Goal: Information Seeking & Learning: Find specific fact

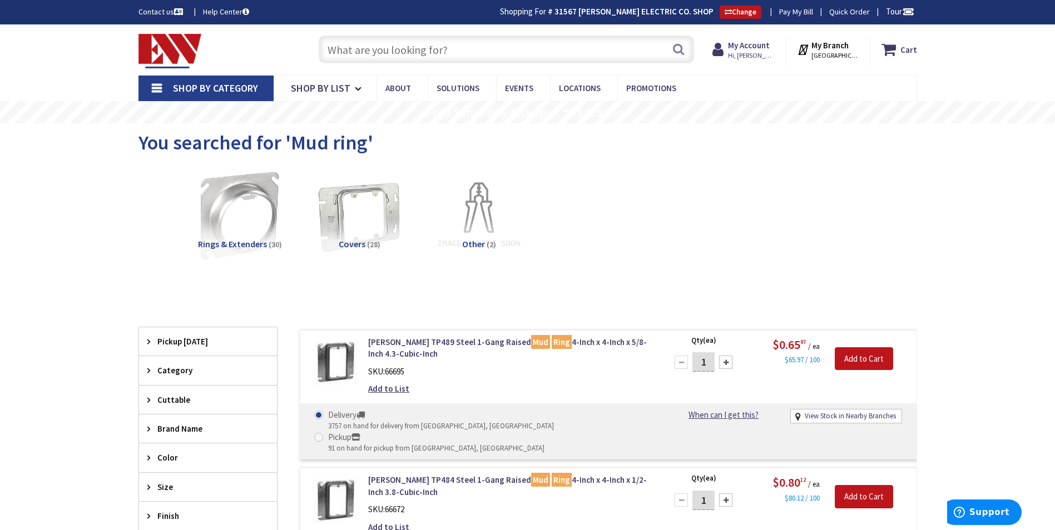
click at [331, 44] on input "text" at bounding box center [506, 50] width 375 height 28
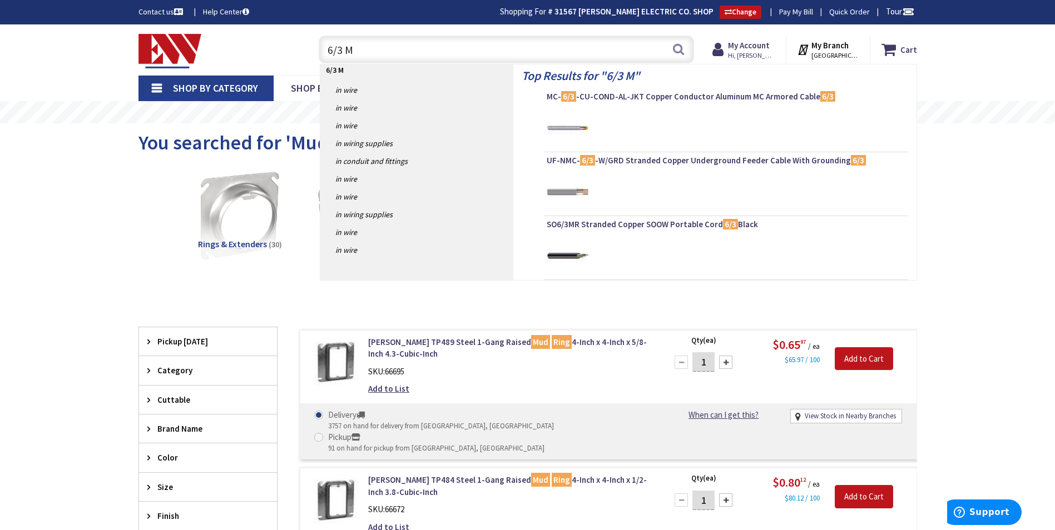
type input "6/3 MC"
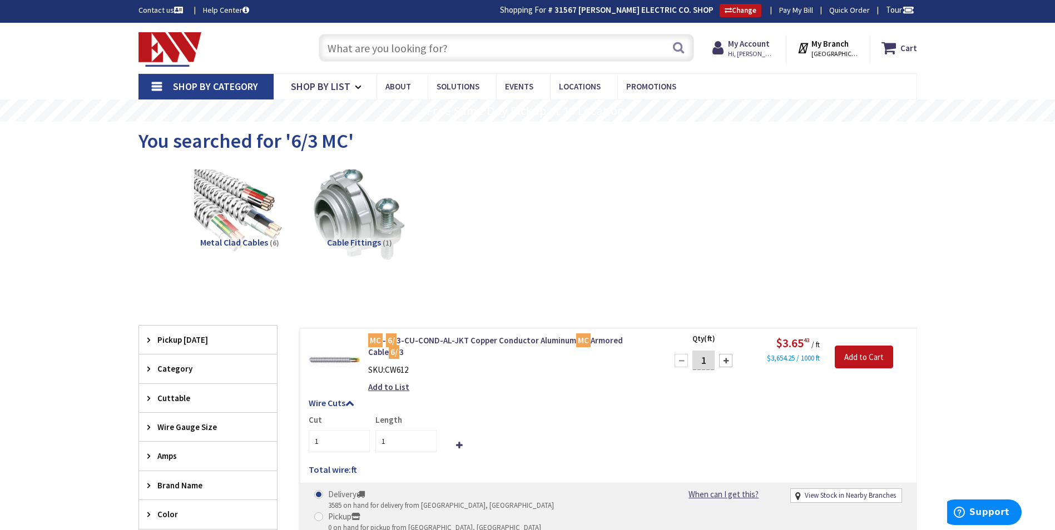
scroll to position [168, 0]
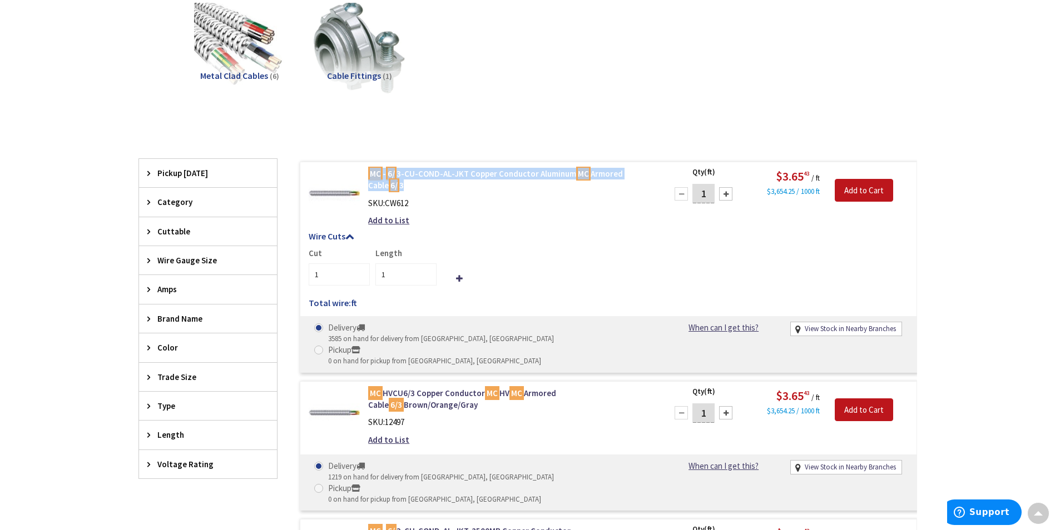
drag, startPoint x: 364, startPoint y: 172, endPoint x: 384, endPoint y: 187, distance: 24.7
click at [384, 187] on div "MC - 6/ 3-CU-COND-AL-JKT Copper Conductor Aluminum MC Armored Cable 6/ 3 SKU: C…" at bounding box center [510, 200] width 300 height 64
copy link "MC - 6/ 3-CU-COND-AL-JKT Copper Conductor Aluminum MC Armored Cable 6/ 3"
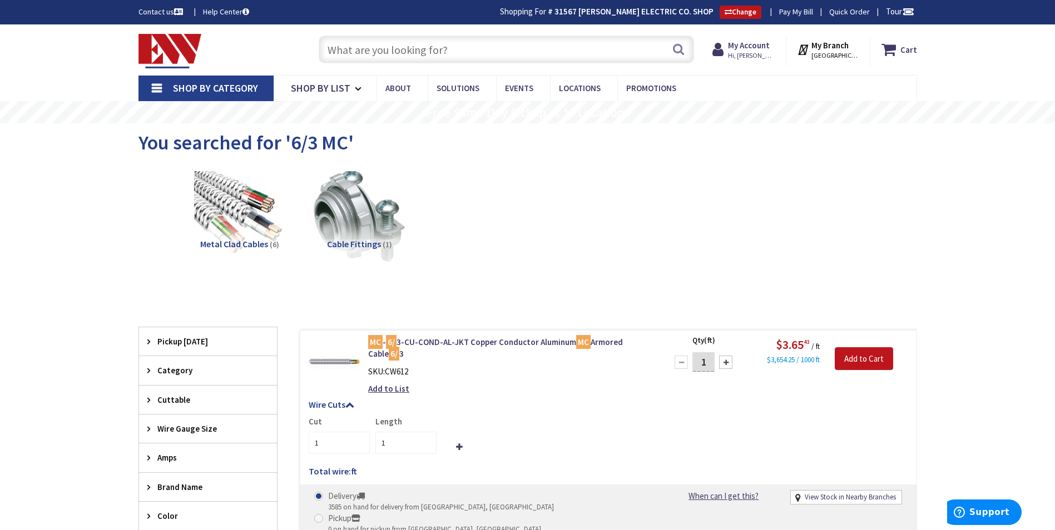
click at [341, 55] on input "text" at bounding box center [506, 50] width 375 height 28
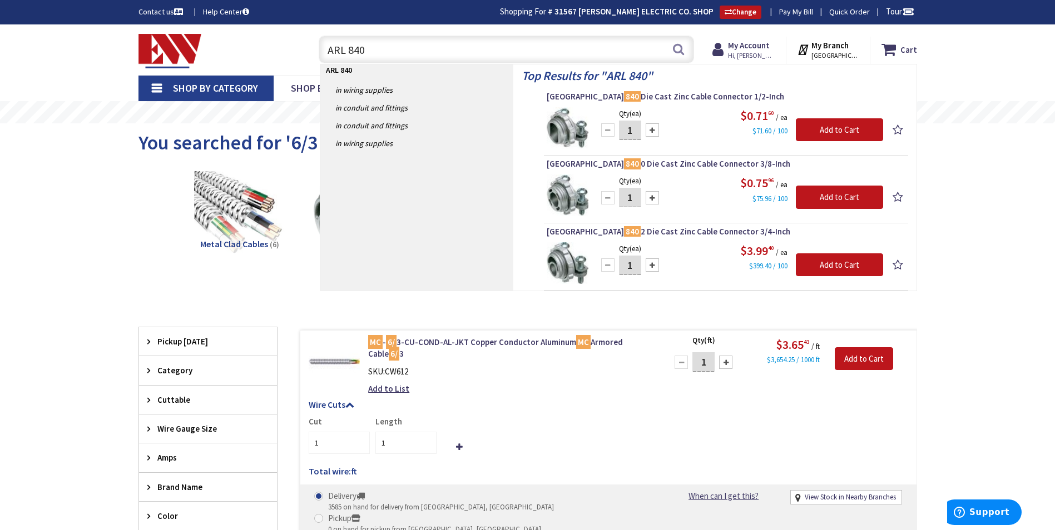
type input "ARL 8402"
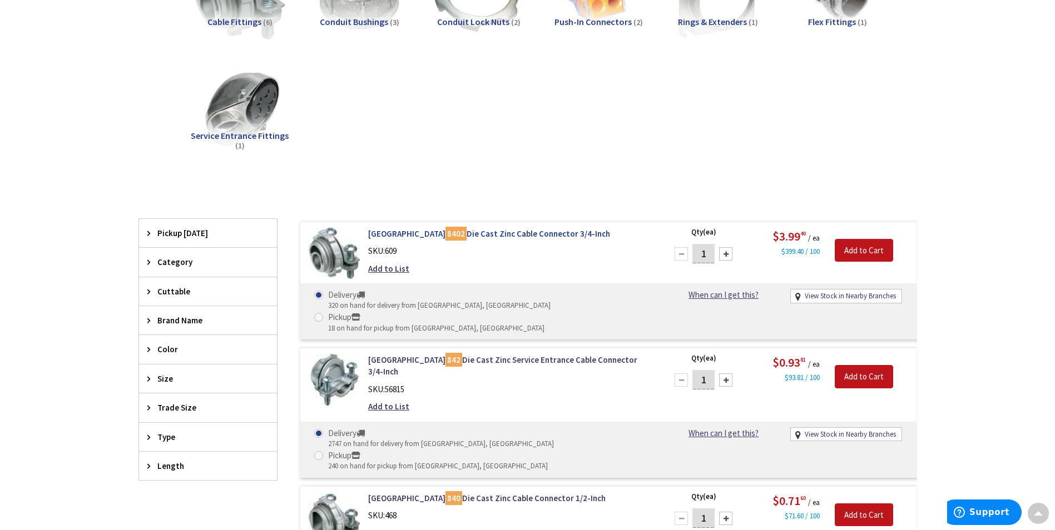
scroll to position [224, 0]
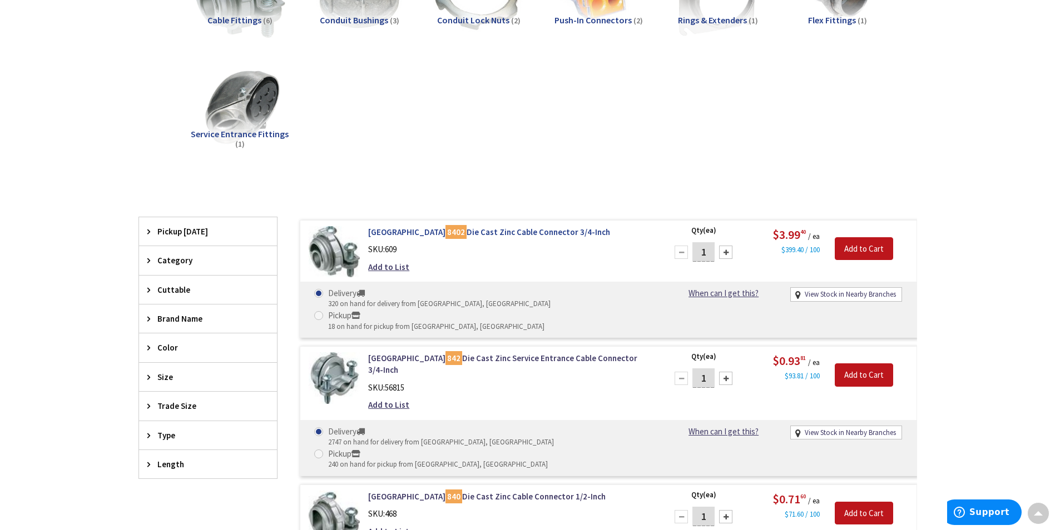
drag, startPoint x: 365, startPoint y: 232, endPoint x: 570, endPoint y: 235, distance: 205.2
click at [570, 235] on div "Arlington 8402 Die Cast Zinc Cable Connector 3/4-Inch SKU: 609 Add to List" at bounding box center [510, 252] width 300 height 52
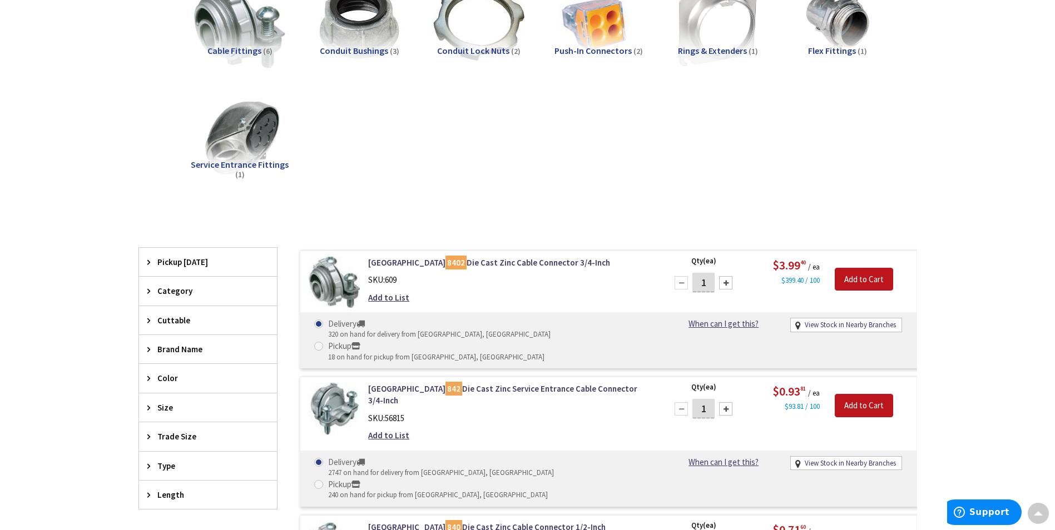
scroll to position [0, 0]
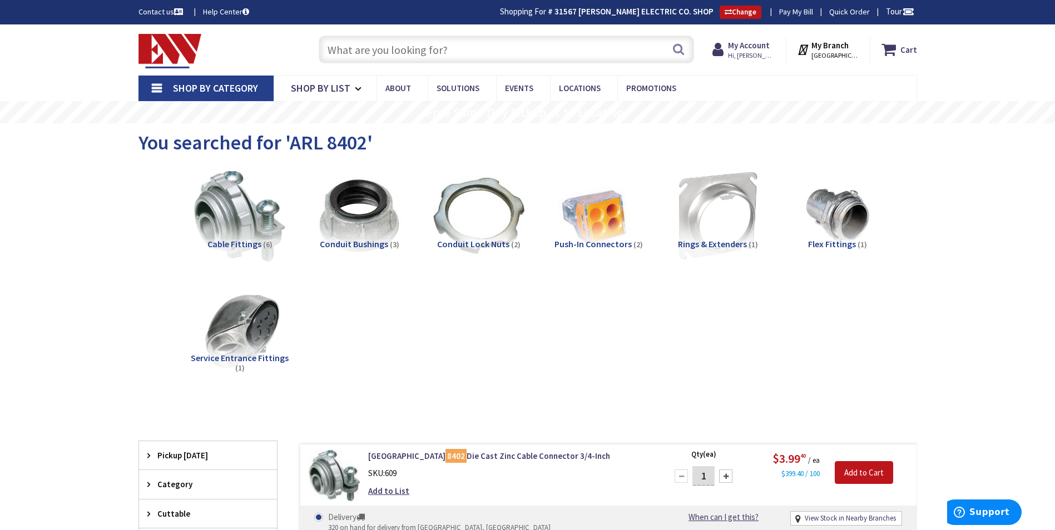
click at [422, 49] on input "text" at bounding box center [506, 50] width 375 height 28
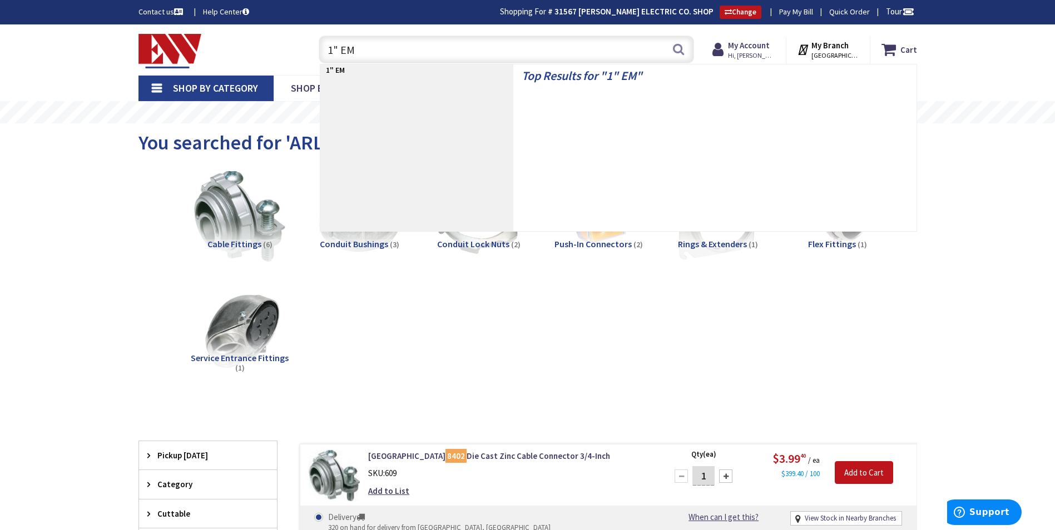
type input "1" EMT"
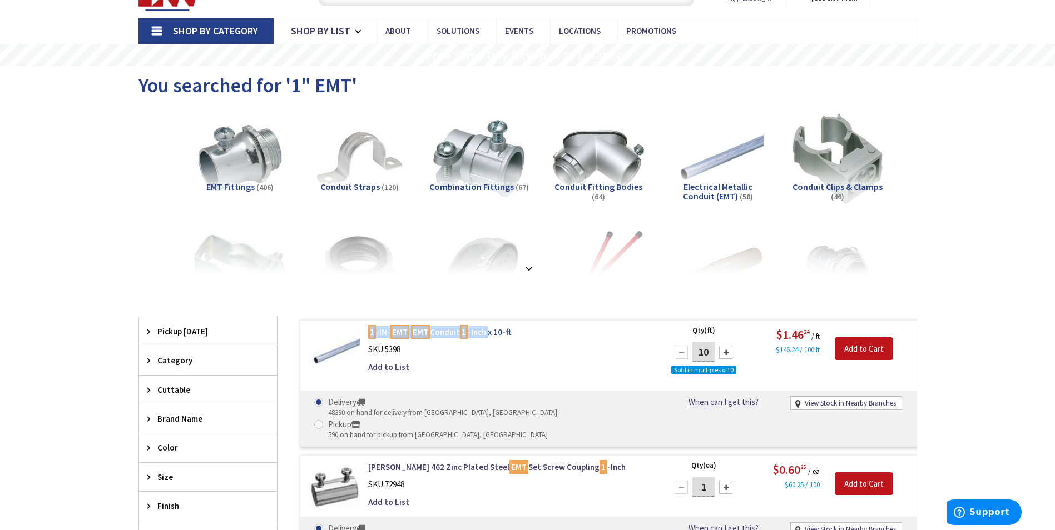
drag, startPoint x: 361, startPoint y: 331, endPoint x: 486, endPoint y: 331, distance: 125.1
click at [486, 331] on div "1 -IN- EMT EMT Conduit 1 -Inch x 10-ft SKU: 5398 Add to List" at bounding box center [510, 352] width 300 height 52
copy link "1 -IN- EMT EMT Conduit 1 -Inch"
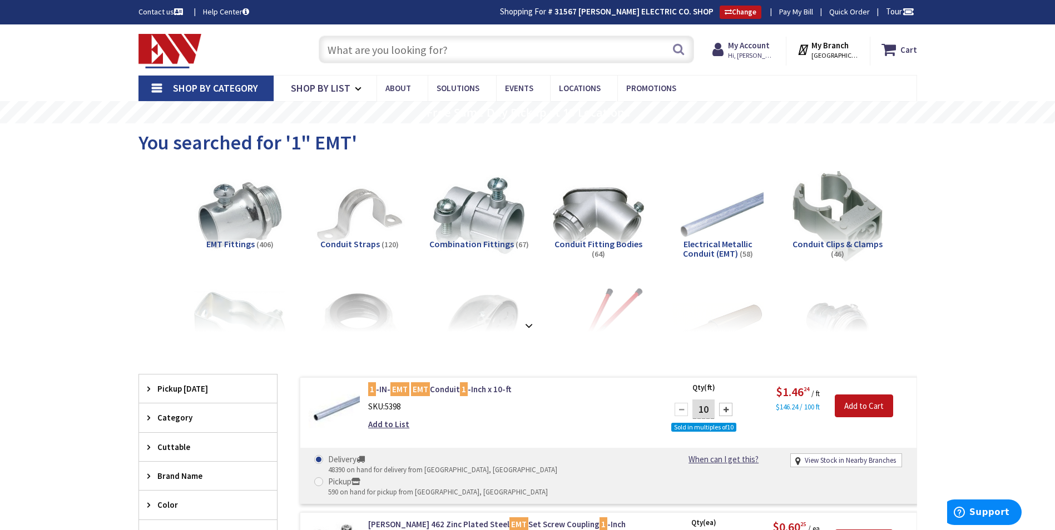
click at [413, 43] on input "text" at bounding box center [506, 50] width 375 height 28
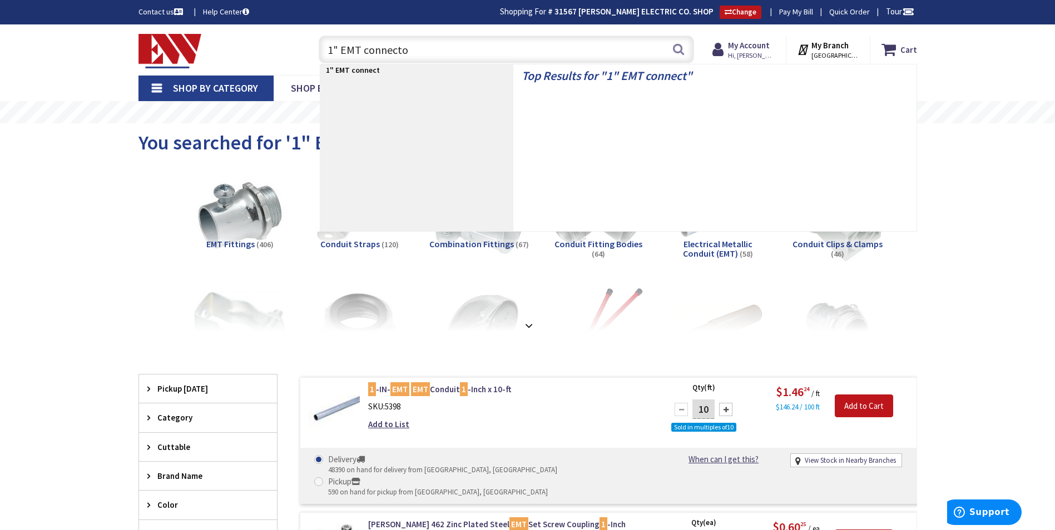
type input "1" EMT connector"
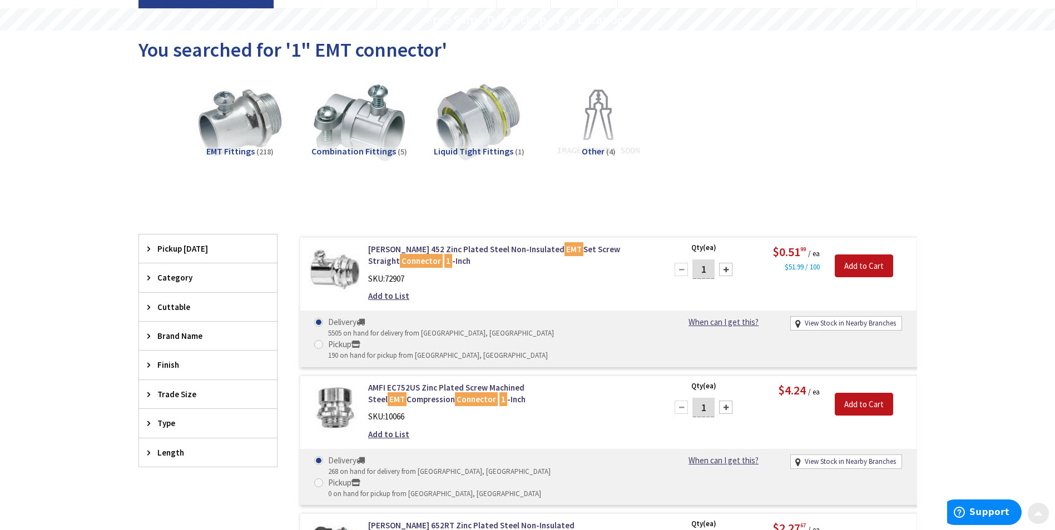
scroll to position [111, 0]
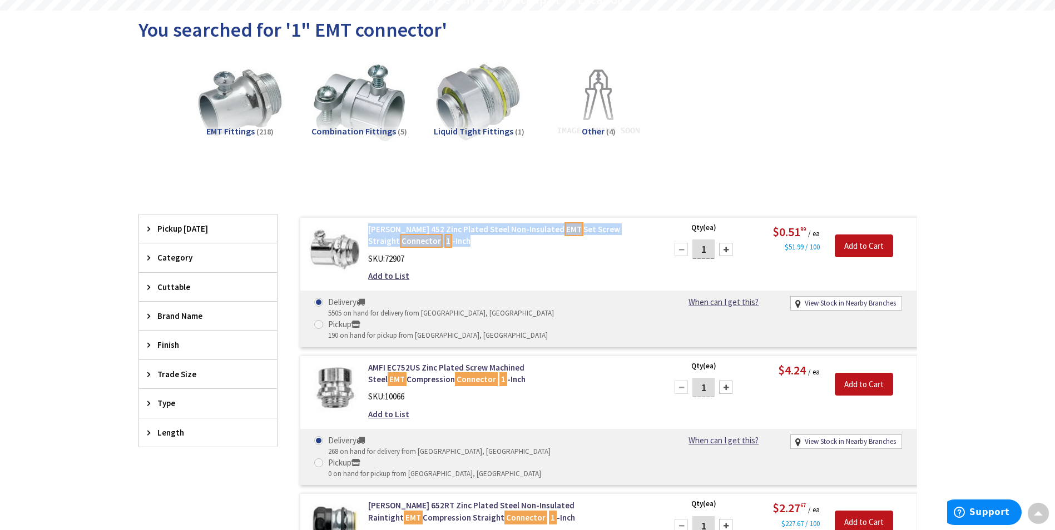
drag, startPoint x: 361, startPoint y: 228, endPoint x: 444, endPoint y: 247, distance: 84.4
click at [444, 247] on div "[PERSON_NAME] 452 Zinc Plated Steel Non-Insulated EMT Set Screw Straight Connec…" at bounding box center [510, 255] width 300 height 64
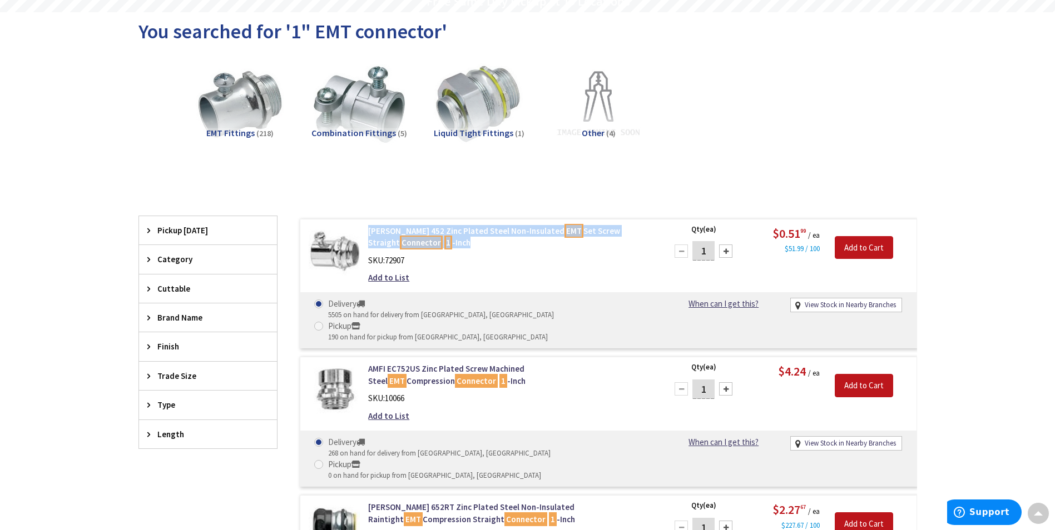
scroll to position [113, 0]
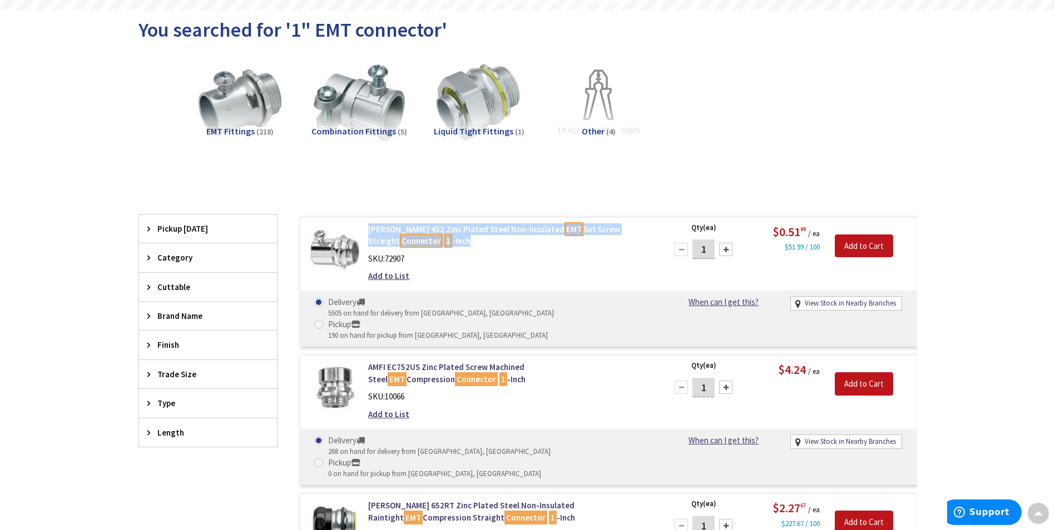
copy link "[PERSON_NAME] 452 Zinc Plated Steel Non-Insulated EMT Set Screw Straight Connec…"
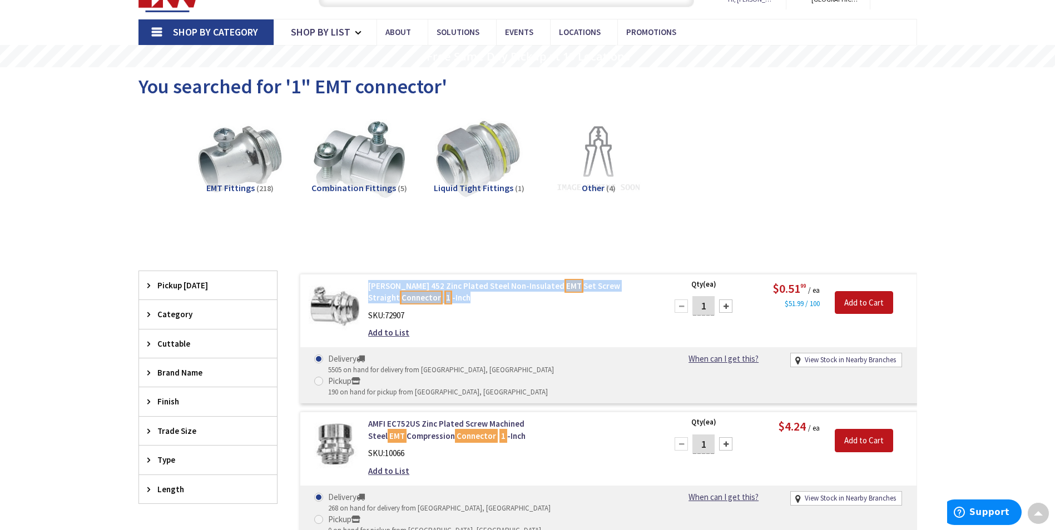
scroll to position [0, 0]
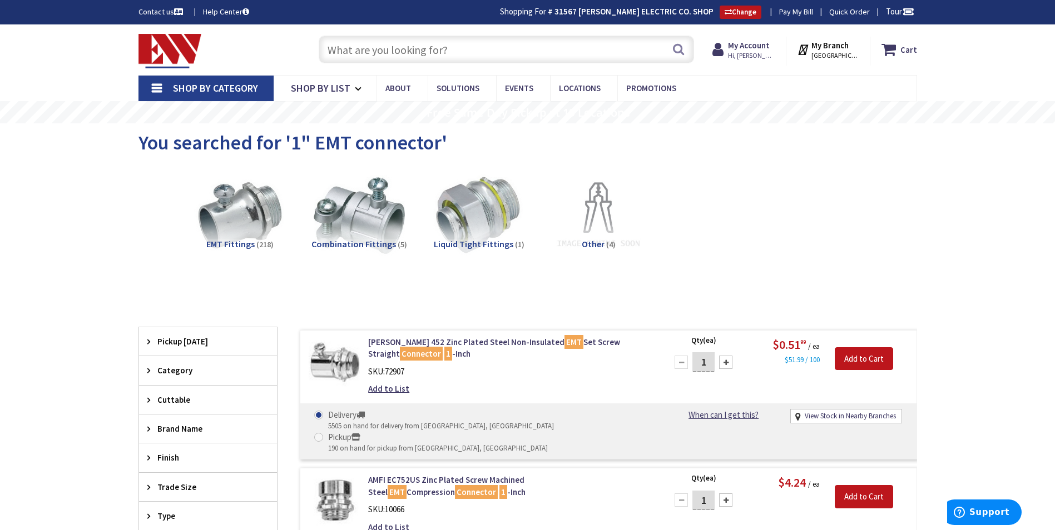
click at [349, 49] on input "text" at bounding box center [506, 50] width 375 height 28
paste input "CRS TP558"
type input "CRS TP558"
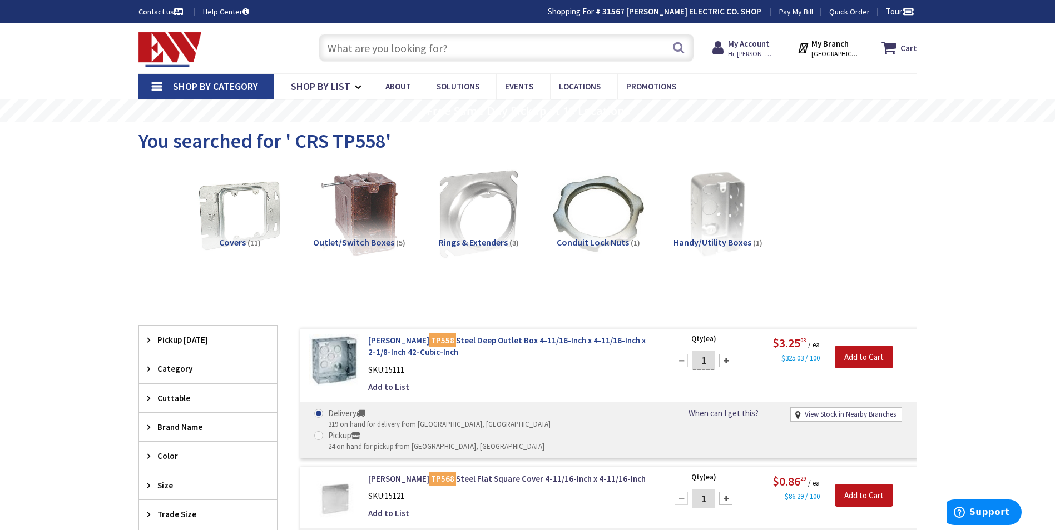
drag, startPoint x: 366, startPoint y: 342, endPoint x: 443, endPoint y: 353, distance: 77.5
click at [443, 353] on div "Crouse-Hinds TP558 Steel Deep Outlet Box 4-11/16-Inch x 4-11/16-Inch x 2-1/8-In…" at bounding box center [510, 367] width 300 height 64
copy link "Crouse-Hinds TP558 Steel Deep Outlet Box 4-11/16-Inch x 4-11/16-Inch x 2-1/8-In…"
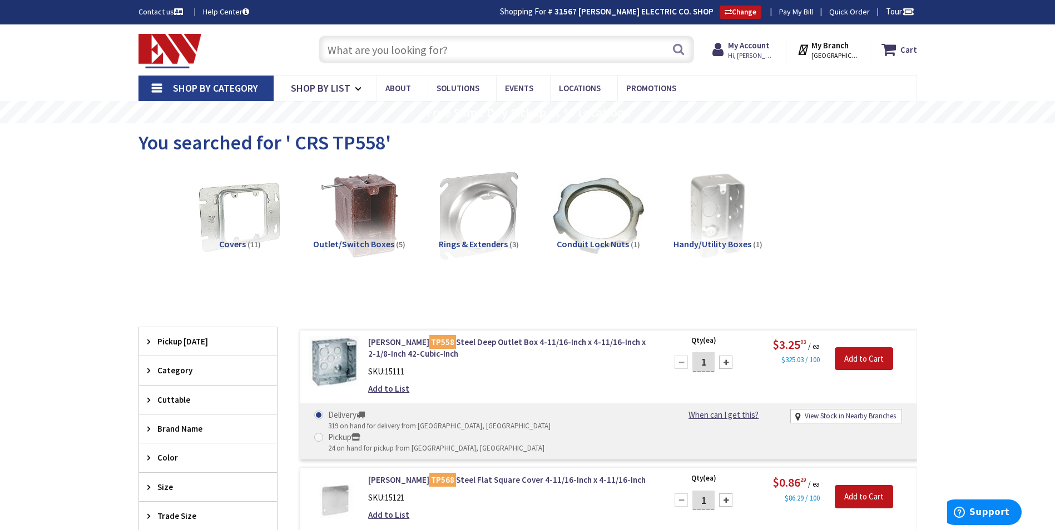
drag, startPoint x: 366, startPoint y: 54, endPoint x: 377, endPoint y: 52, distance: 11.3
click at [366, 53] on input "text" at bounding box center [506, 50] width 375 height 28
paste input "CRS TP568"
type input "CRS TP568"
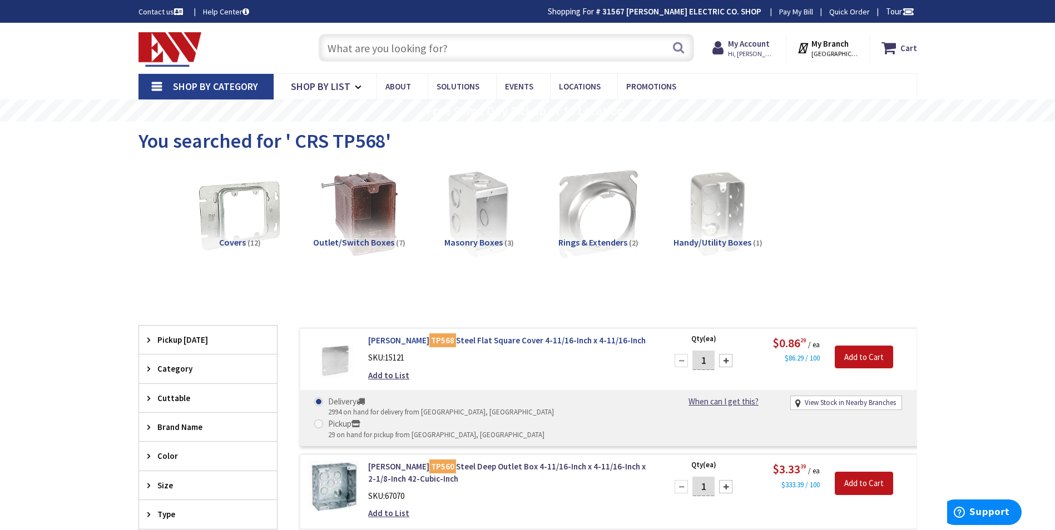
drag, startPoint x: 365, startPoint y: 342, endPoint x: 643, endPoint y: 340, distance: 278.0
click at [640, 340] on div "Crouse-Hinds TP568 Steel Flat Square Cover 4-11/16-Inch x 4-11/16-Inch SKU: 151…" at bounding box center [510, 361] width 300 height 52
copy link "Crouse-Hinds TP568 Steel Flat Square Cover 4-11/16-Inch x 4-11/16-Inch"
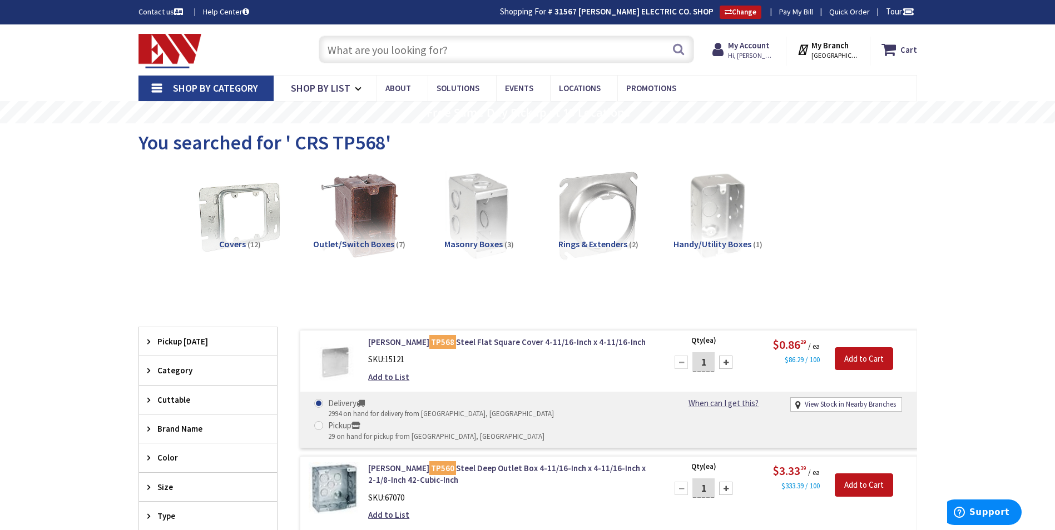
paste input "CRS TP564"
type input "CRS TP564"
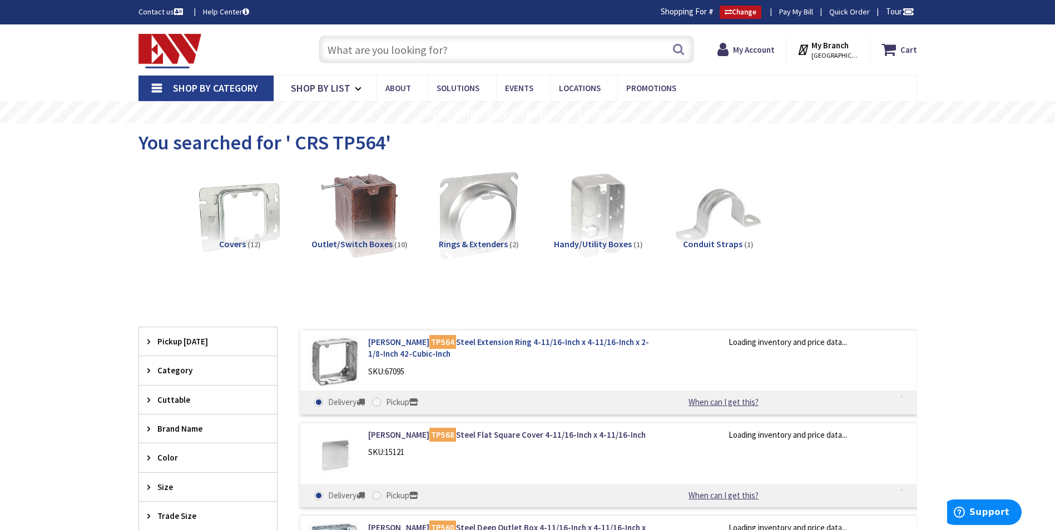
drag, startPoint x: 366, startPoint y: 341, endPoint x: 455, endPoint y: 345, distance: 89.6
click at [444, 356] on div "Crouse-Hinds TP564 Steel Extension Ring 4-11/16-Inch x 4-11/16-Inch x 2-1/8-Inc…" at bounding box center [510, 359] width 300 height 47
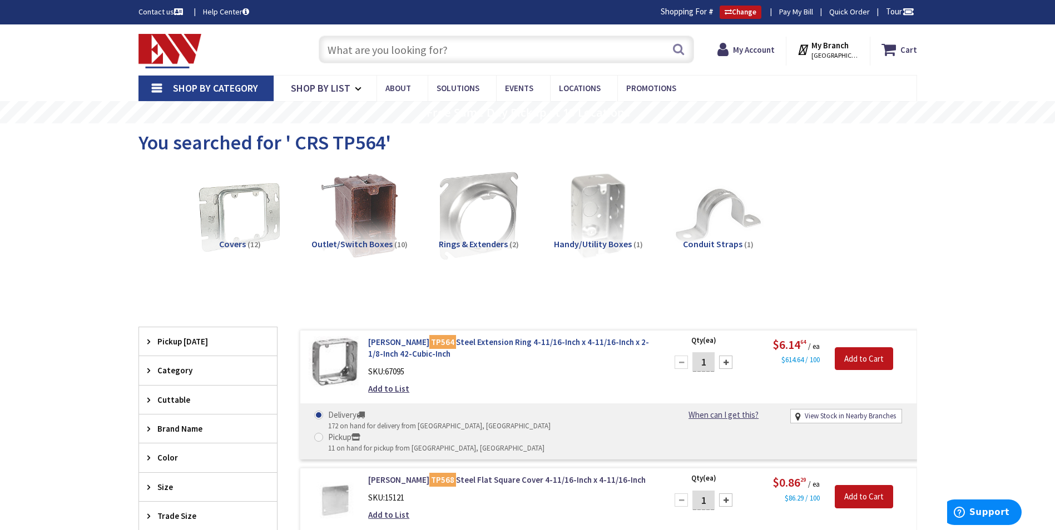
copy link "Crouse-Hinds TP564 Steel Extension Ring 4-11/16-Inch x 4-11/16-Inch x 2-1/8-Inc…"
paste input "BUR BIT4"
type input "BUR BIT4"
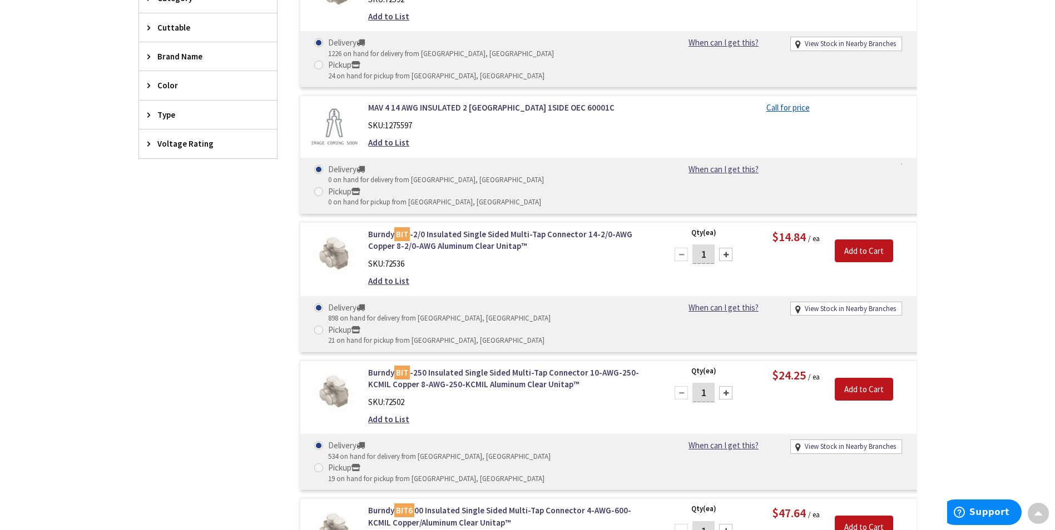
scroll to position [167, 0]
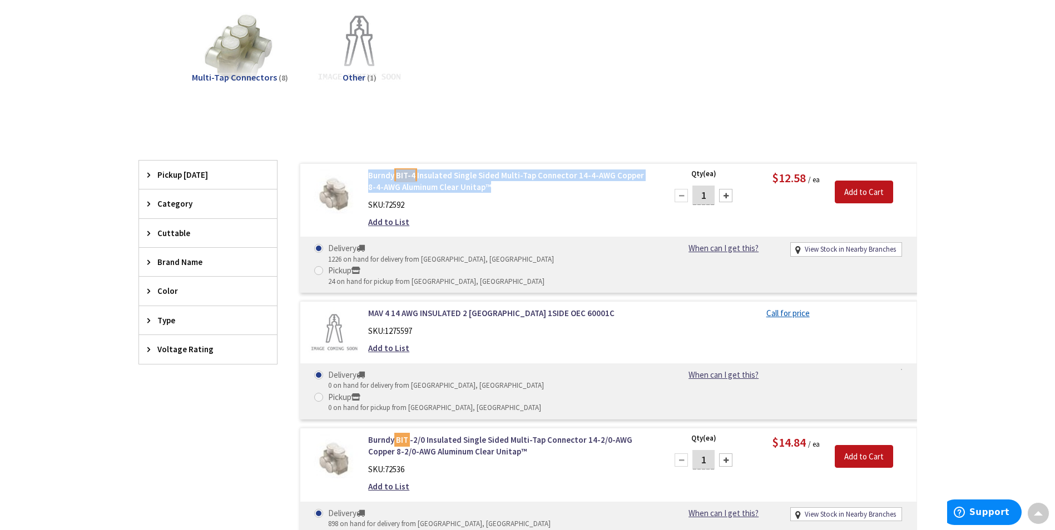
drag, startPoint x: 364, startPoint y: 173, endPoint x: 478, endPoint y: 187, distance: 114.8
click at [478, 187] on div "Burndy BIT-4 Insulated Single Sided Multi-Tap Connector 14-4-AWG Copper 8-4-AWG…" at bounding box center [510, 202] width 300 height 64
copy link "Burndy BIT-4 Insulated Single Sided Multi-Tap Connector 14-4-AWG Copper 8-4-AWG…"
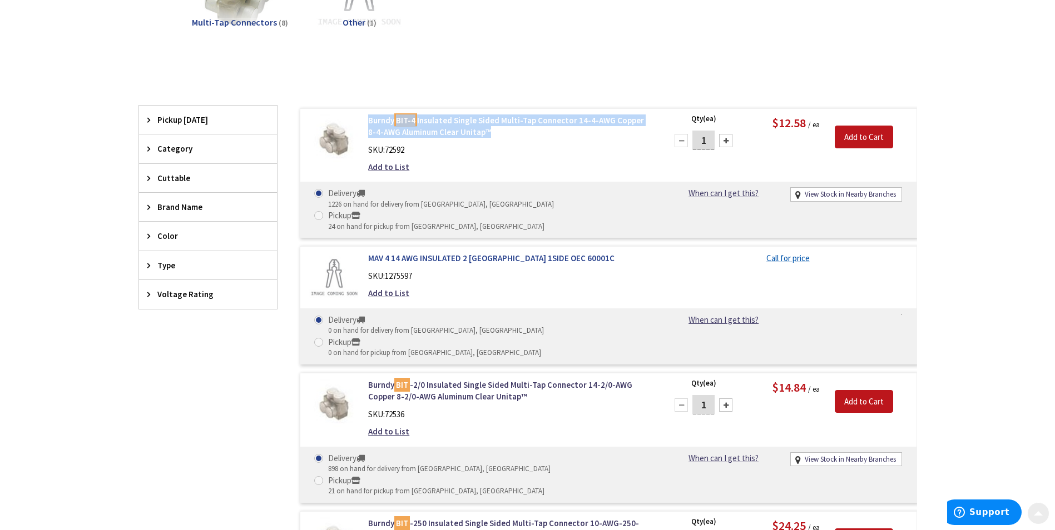
scroll to position [222, 0]
copy link "Burndy BIT-4 Insulated Single Sided Multi-Tap Connector 14-4-AWG Copper 8-4-AWG…"
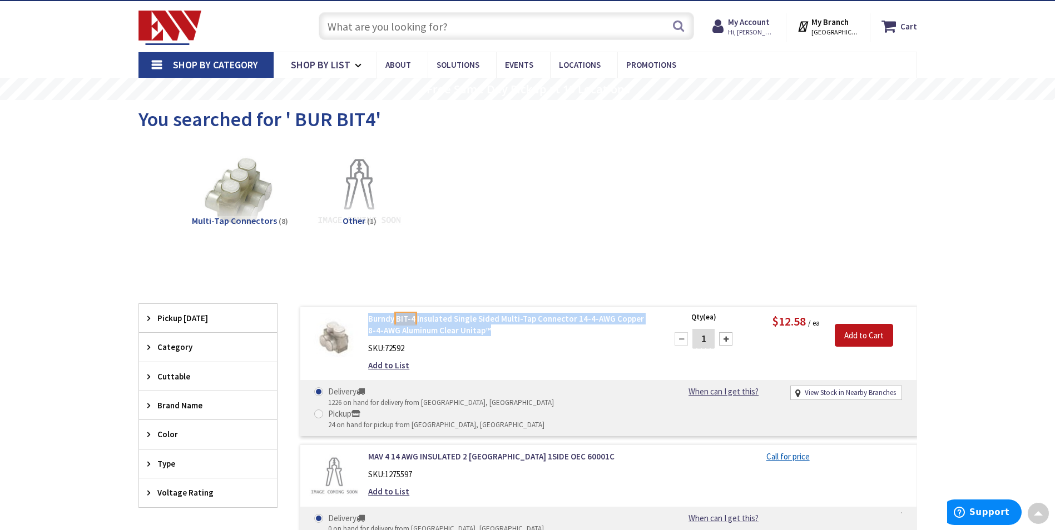
scroll to position [0, 0]
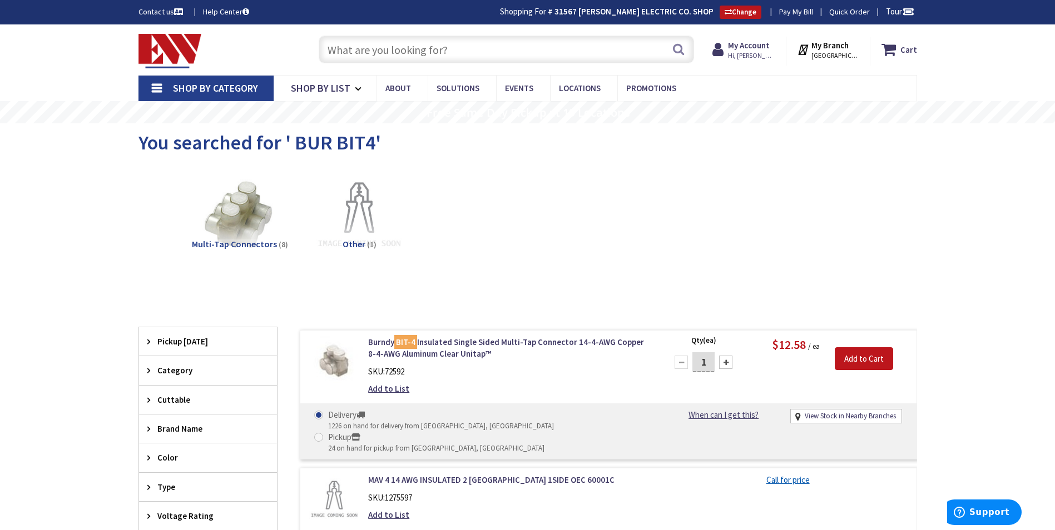
click at [372, 48] on input "text" at bounding box center [506, 50] width 375 height 28
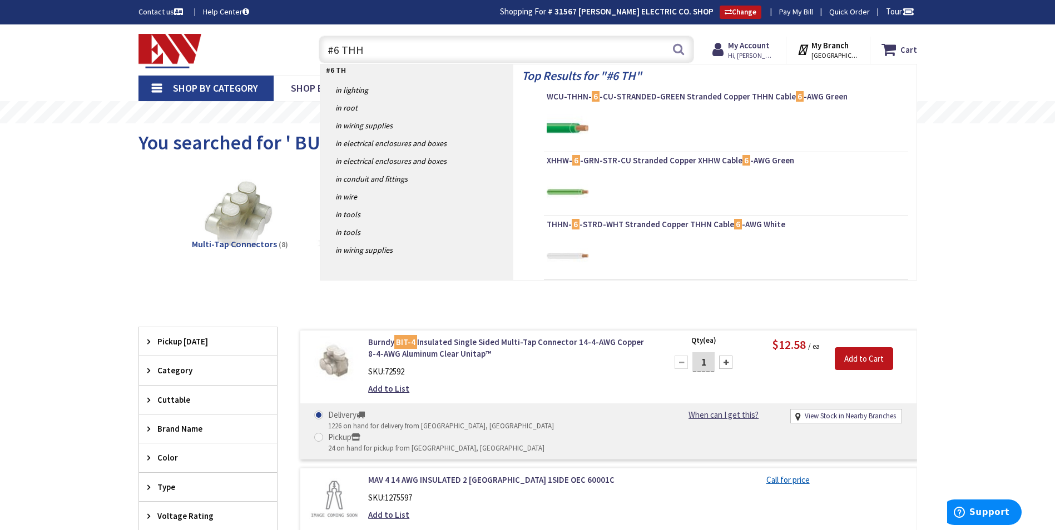
type input "#6 THHN"
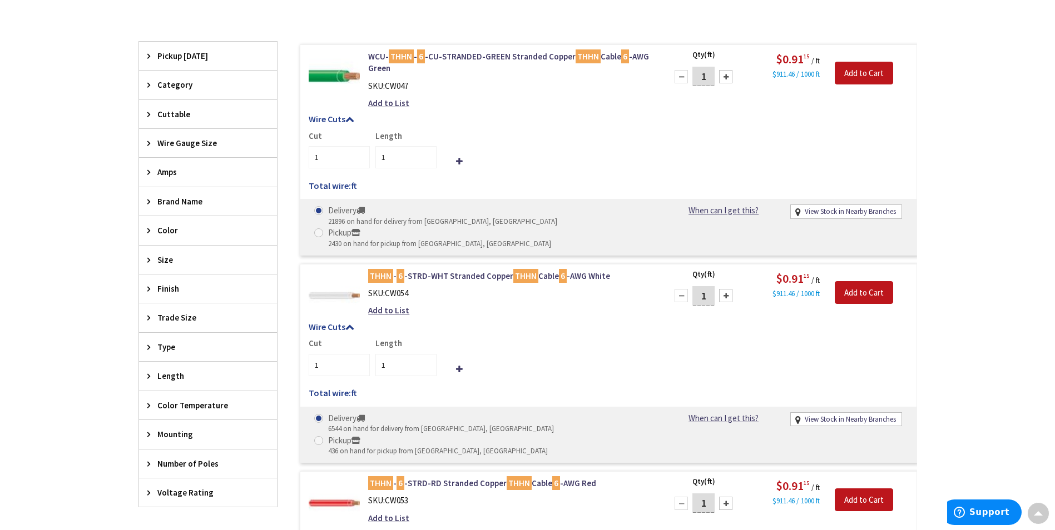
scroll to position [168, 0]
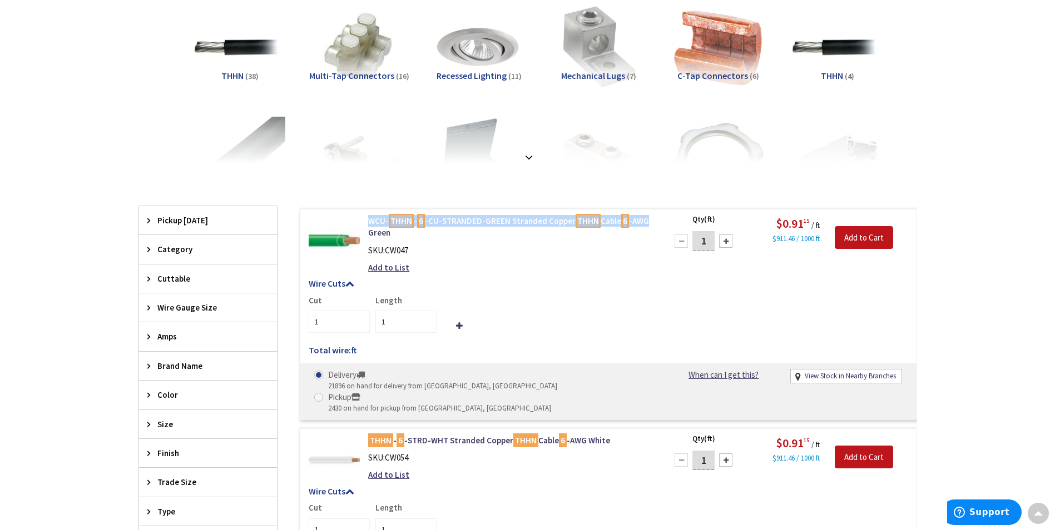
drag, startPoint x: 366, startPoint y: 222, endPoint x: 651, endPoint y: 222, distance: 284.7
click at [651, 222] on div "WCU- THHN - 6 -CU-STRANDED-GREEN Stranded Copper THHN Cable 6 -AWG Green SKU: C…" at bounding box center [510, 247] width 300 height 64
copy link "WCU- THHN - 6 -CU-STRANDED-GREEN Stranded Copper THHN Cable 6 -AWG"
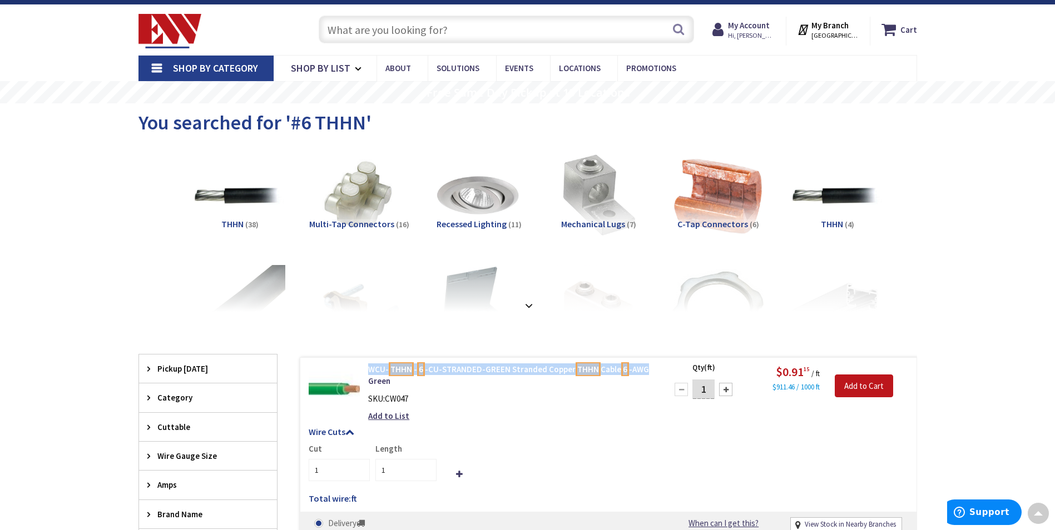
scroll to position [0, 0]
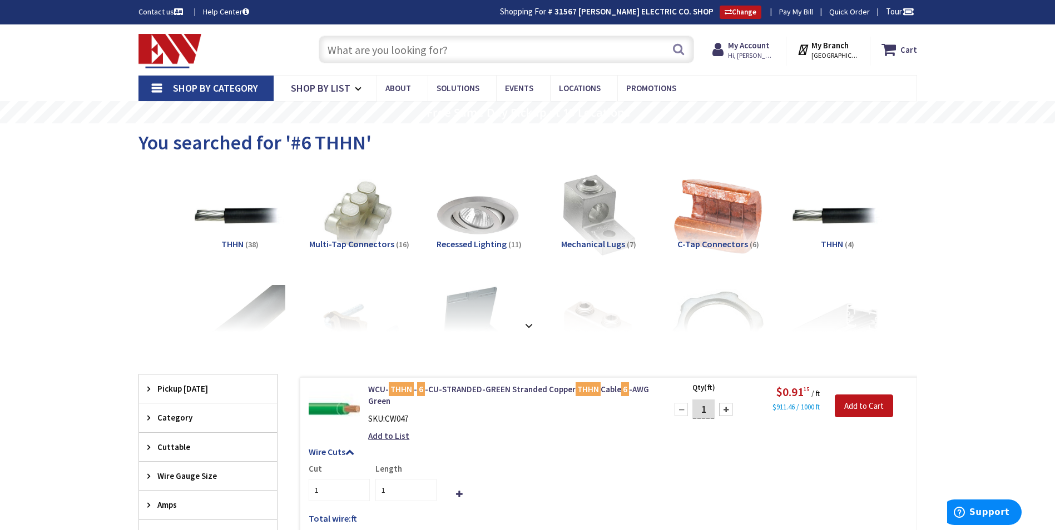
click at [371, 53] on input "text" at bounding box center [506, 50] width 375 height 28
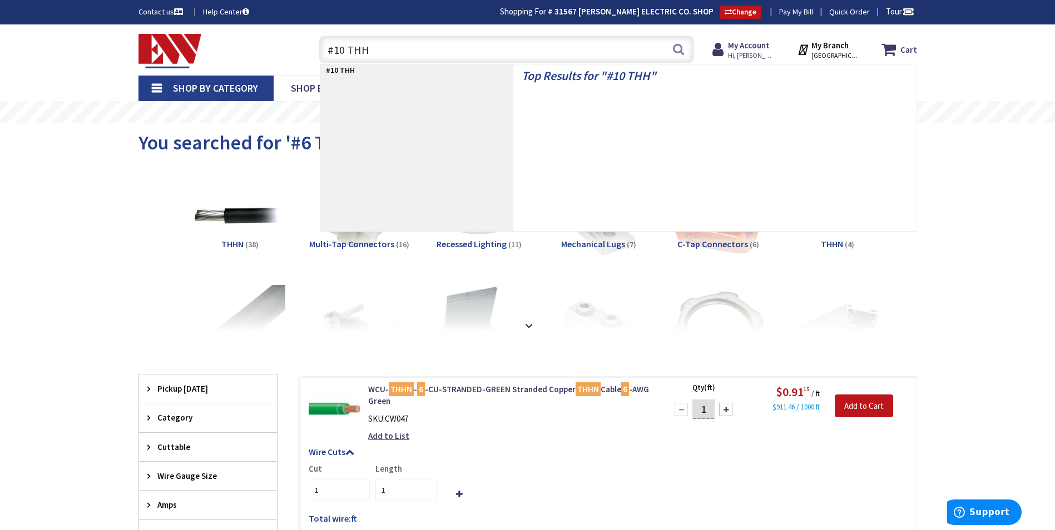
type input "#10 THHN"
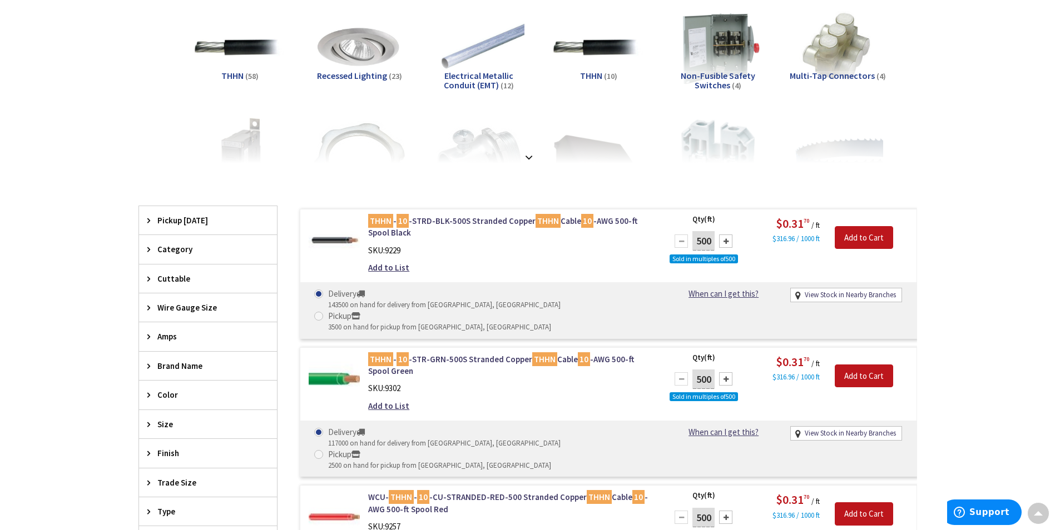
scroll to position [168, 0]
drag, startPoint x: 367, startPoint y: 339, endPoint x: 605, endPoint y: 336, distance: 237.4
click at [605, 353] on div "THHN - 10 -STR-GRN-500S Stranded Copper THHN Cable 10 -AWG 500-ft Spool Green S…" at bounding box center [510, 385] width 300 height 64
copy link "THHN - 10 -STR-GRN-500S Stranded Copper THHN Cable 10 -AWG"
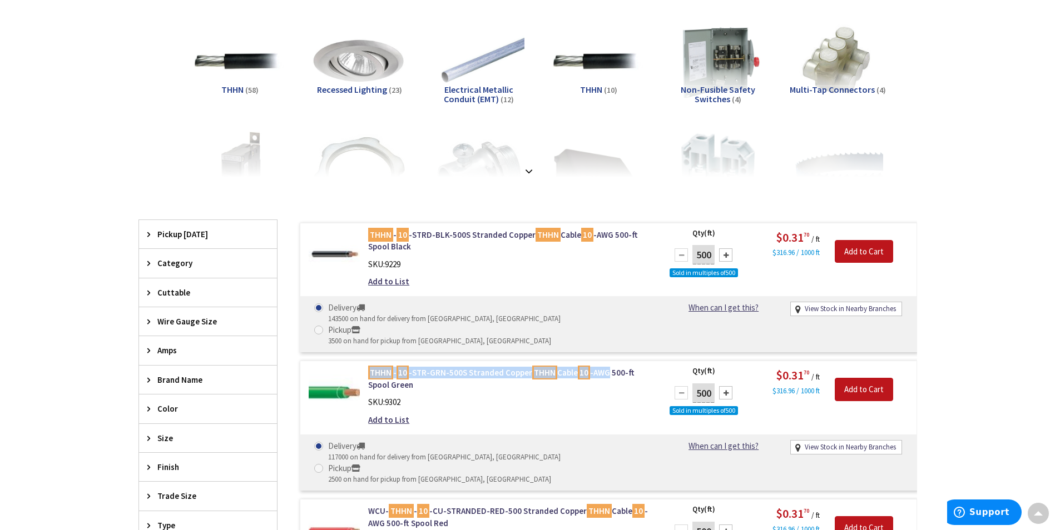
scroll to position [0, 0]
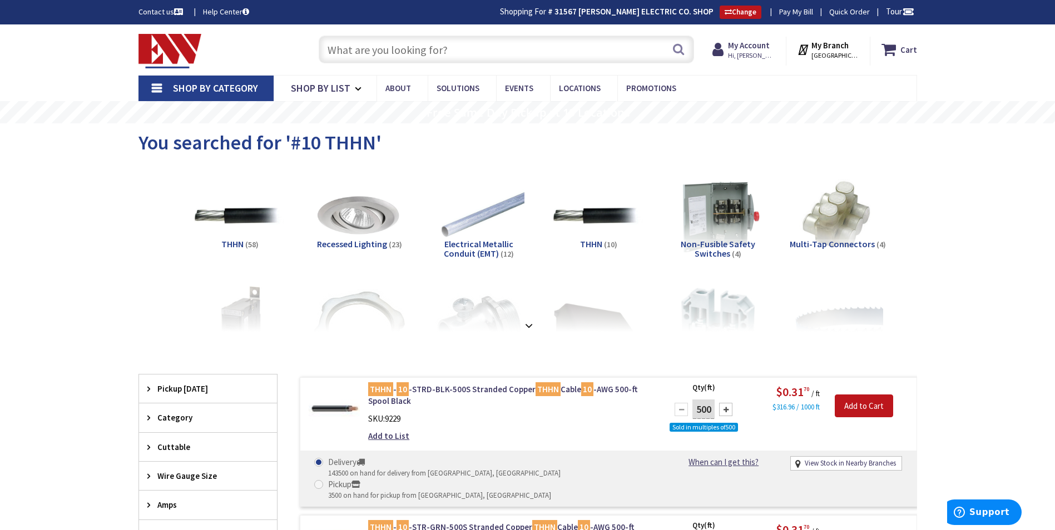
click at [350, 53] on input "text" at bounding box center [506, 50] width 375 height 28
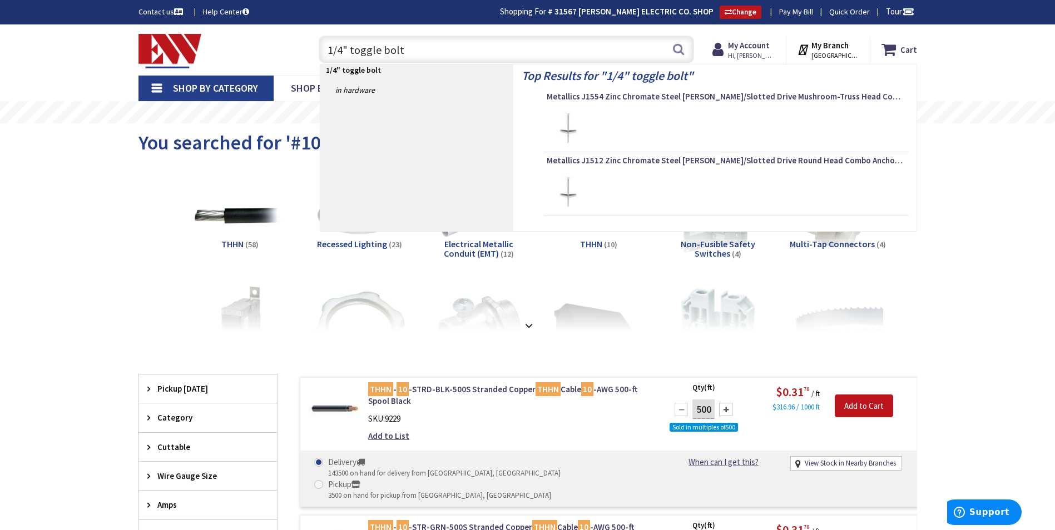
type input "1/4" toggle bolts"
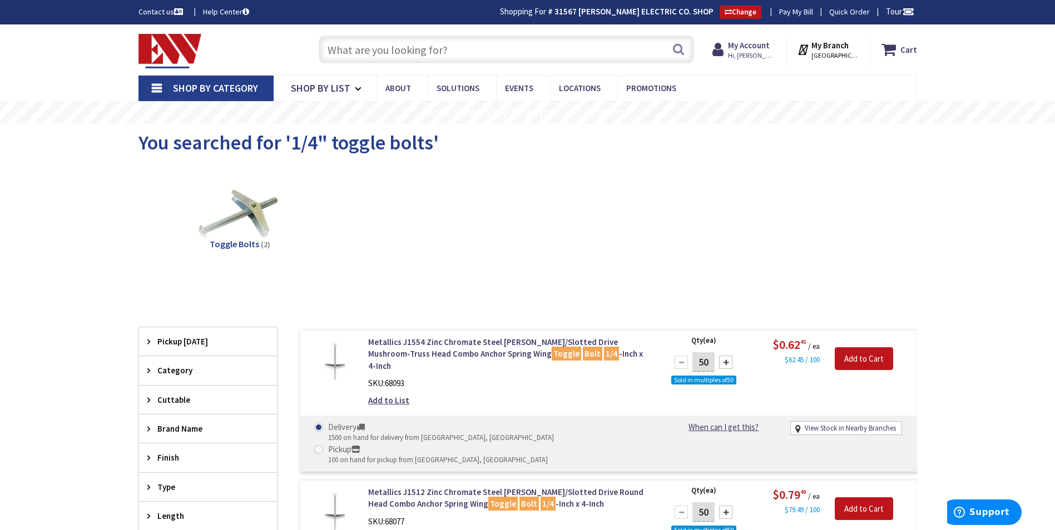
paste input "BUR KS17"
type input "BUR KS17"
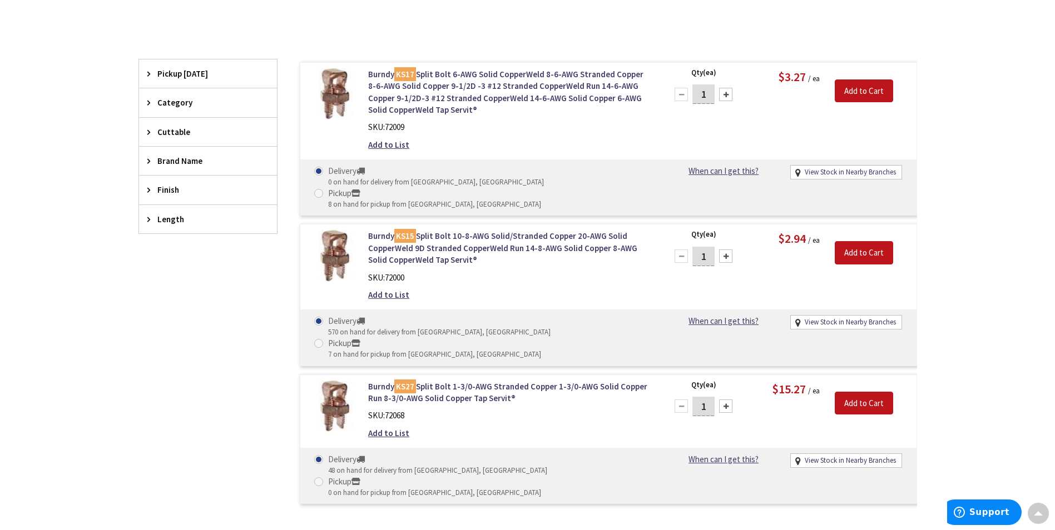
scroll to position [91, 0]
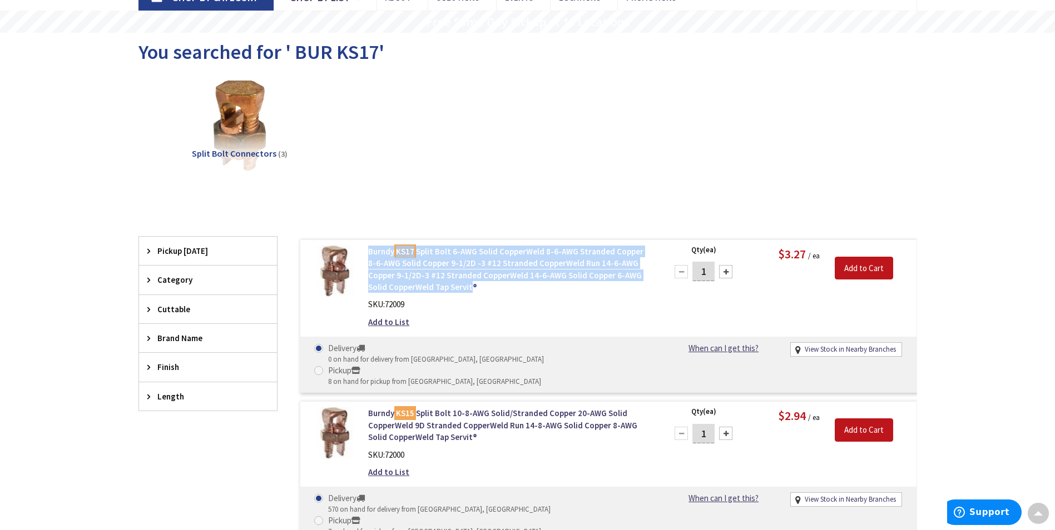
drag, startPoint x: 363, startPoint y: 250, endPoint x: 447, endPoint y: 291, distance: 93.5
click at [447, 291] on div "Burndy KS17 Split Bolt 6-AWG Solid CopperWeld 8-6-AWG Stranded Copper 8-6-AWG S…" at bounding box center [510, 290] width 300 height 88
click at [448, 291] on link "Burndy KS17 Split Bolt 6-AWG Solid CopperWeld 8-6-AWG Stranded Copper 8-6-AWG S…" at bounding box center [509, 270] width 283 height 48
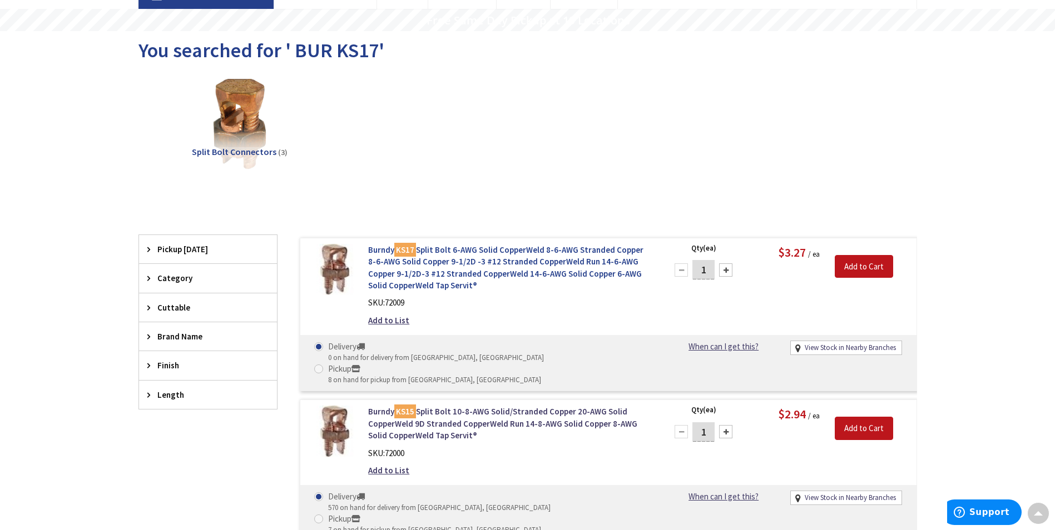
scroll to position [92, 0]
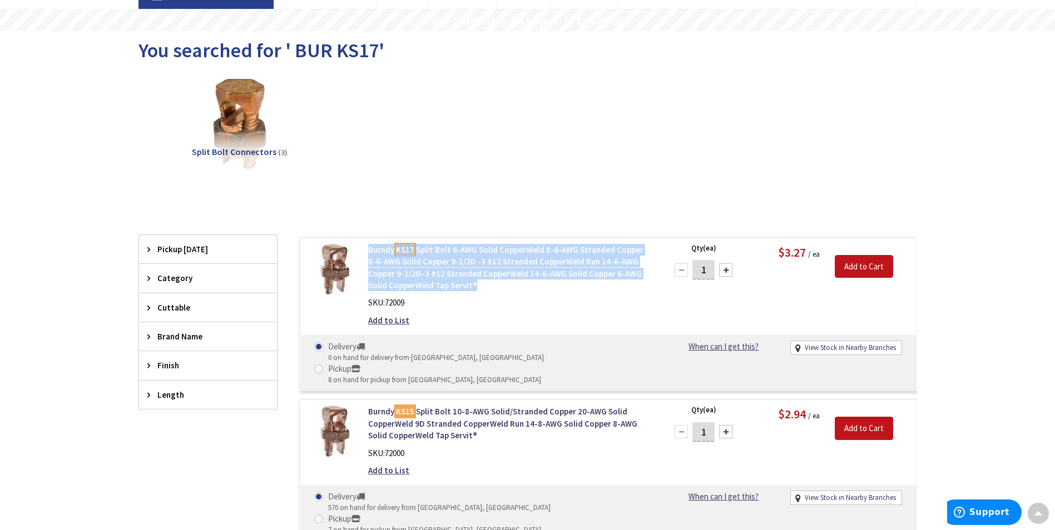
drag, startPoint x: 362, startPoint y: 250, endPoint x: 450, endPoint y: 282, distance: 93.4
click at [450, 282] on div "Burndy KS17 Split Bolt 6-AWG Solid CopperWeld 8-6-AWG Stranded Copper 8-6-AWG S…" at bounding box center [510, 288] width 300 height 88
copy link "Burndy KS17 Split Bolt 6-AWG Solid CopperWeld 8-6-AWG Stranded Copper 8-6-AWG S…"
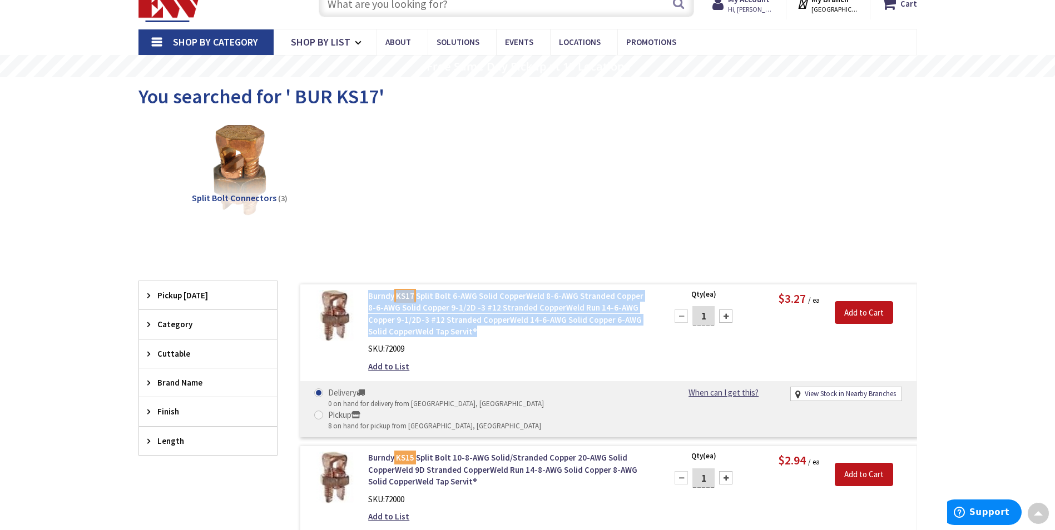
scroll to position [0, 0]
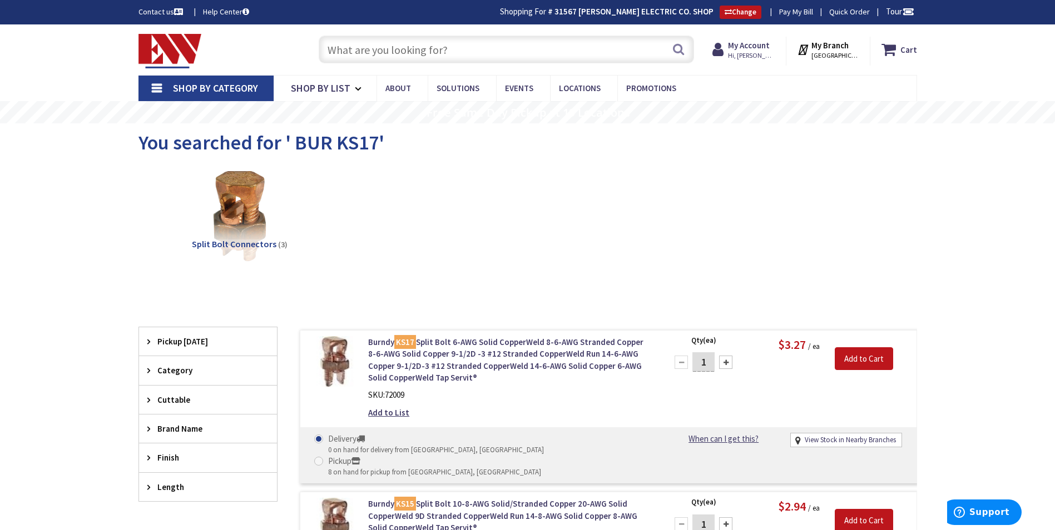
click at [366, 53] on input "text" at bounding box center [506, 50] width 375 height 28
paste input "AMFI CG75K"
type input "AMFI CG75K"
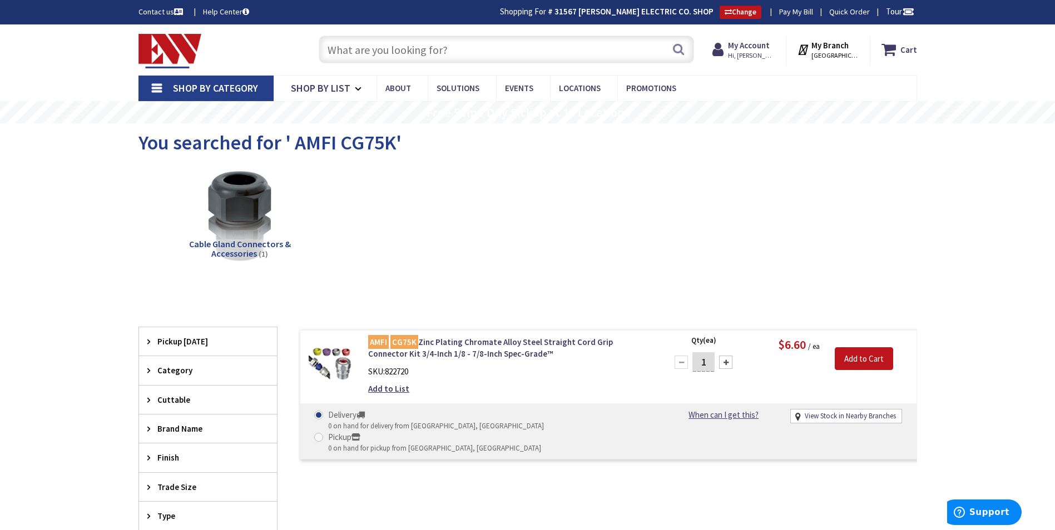
click at [373, 54] on input "text" at bounding box center [506, 50] width 375 height 28
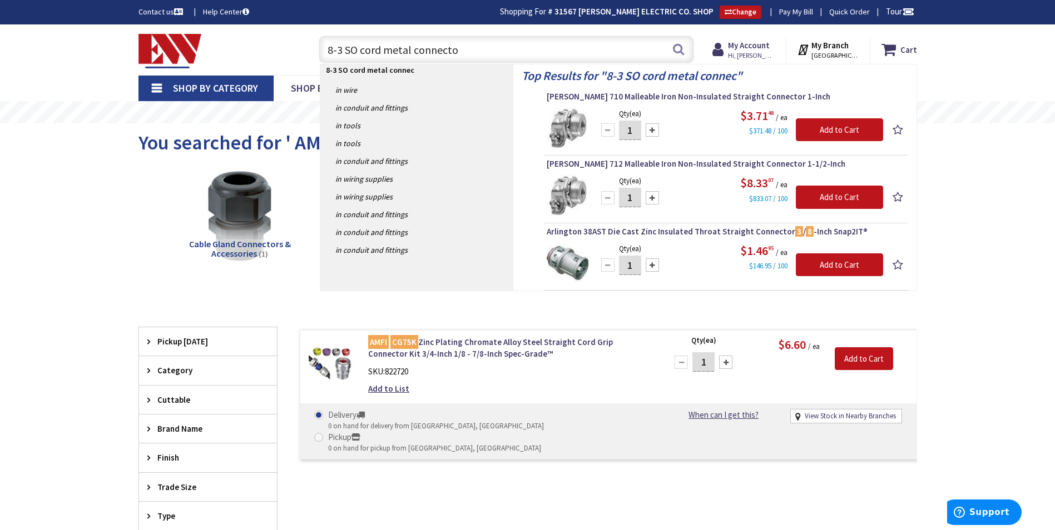
type input "8-3 SO cord metal connector"
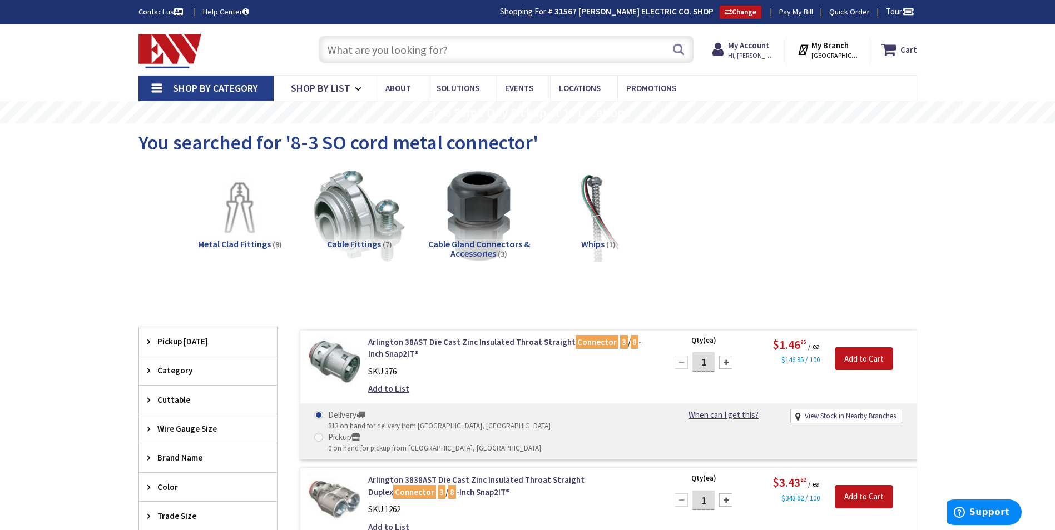
click at [393, 51] on input "text" at bounding box center [506, 50] width 375 height 28
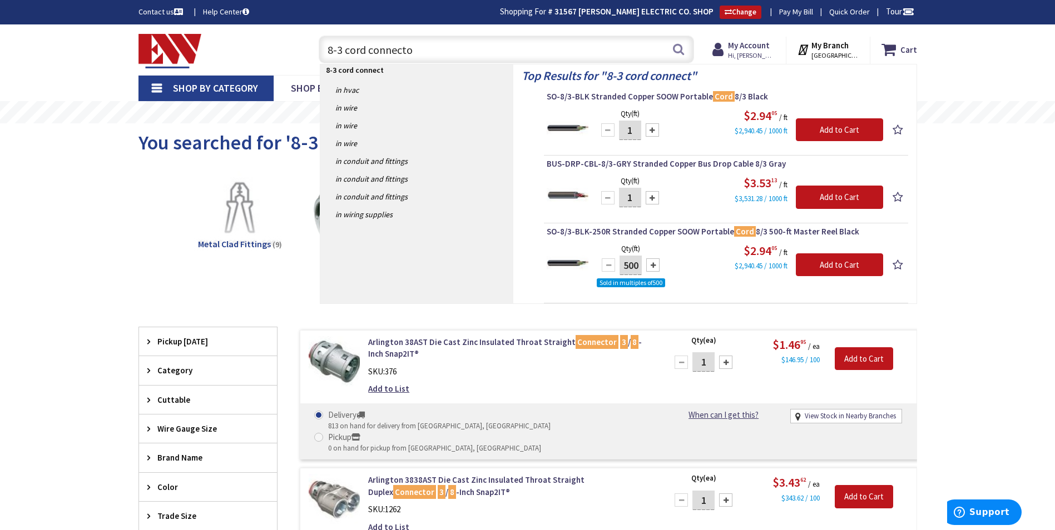
type input "8-3 cord connector"
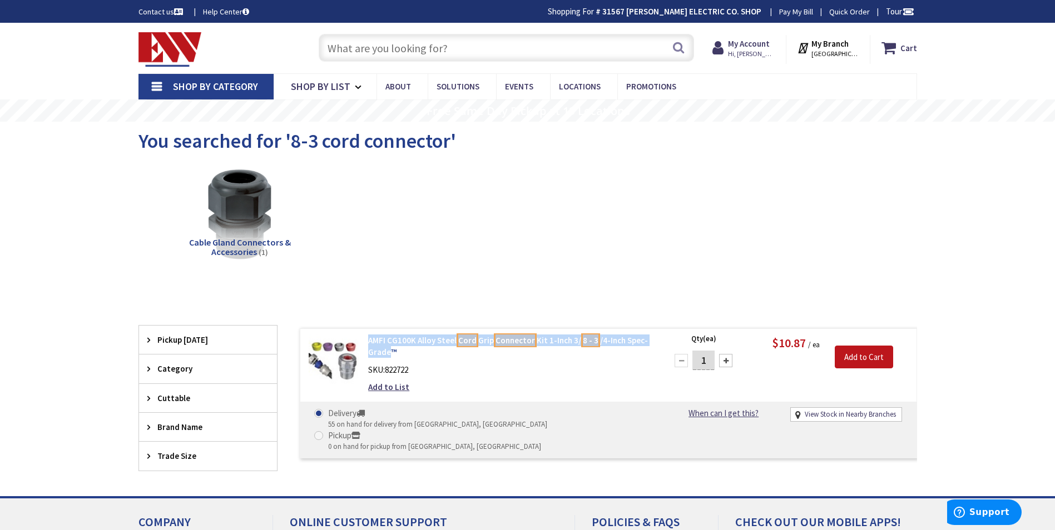
drag, startPoint x: 364, startPoint y: 339, endPoint x: 388, endPoint y: 355, distance: 29.1
click at [388, 355] on div "AMFI CG100K Alloy Steel Cord Grip Connector Kit 1-Inch 3/ 8 - 3 /4-Inch Spec-Gr…" at bounding box center [510, 367] width 300 height 64
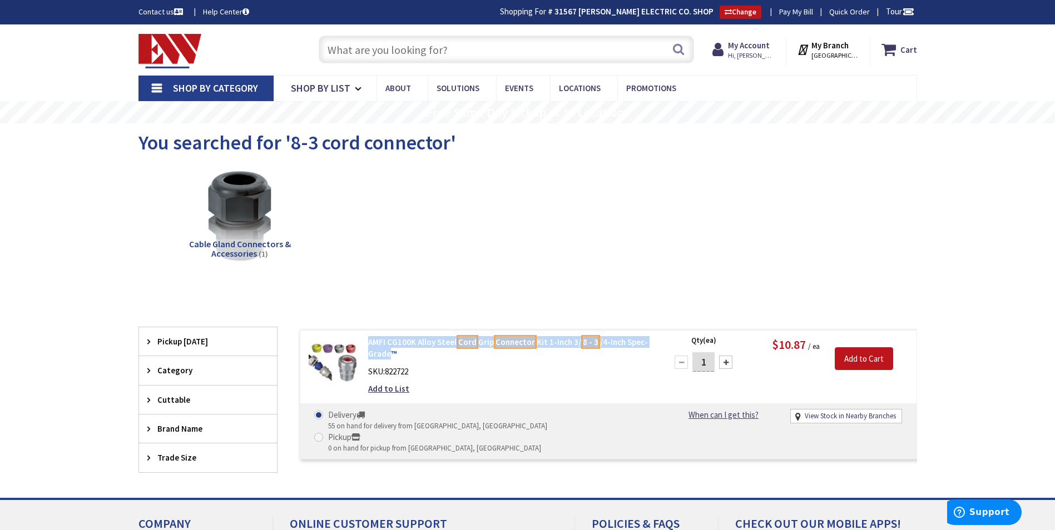
copy link "AMFI CG100K Alloy Steel Cord Grip Connector Kit 1-Inch 3/ 8 - 3 /4-Inch Spec-Gr…"
click at [489, 399] on div "AMFI CG100K Alloy Steel Cord Grip Connector Kit 1-Inch 3/ 8 - 3 /4-Inch Spec-Gr…" at bounding box center [510, 368] width 300 height 64
click at [367, 44] on input "text" at bounding box center [506, 50] width 375 height 28
